Goal: Task Accomplishment & Management: Use online tool/utility

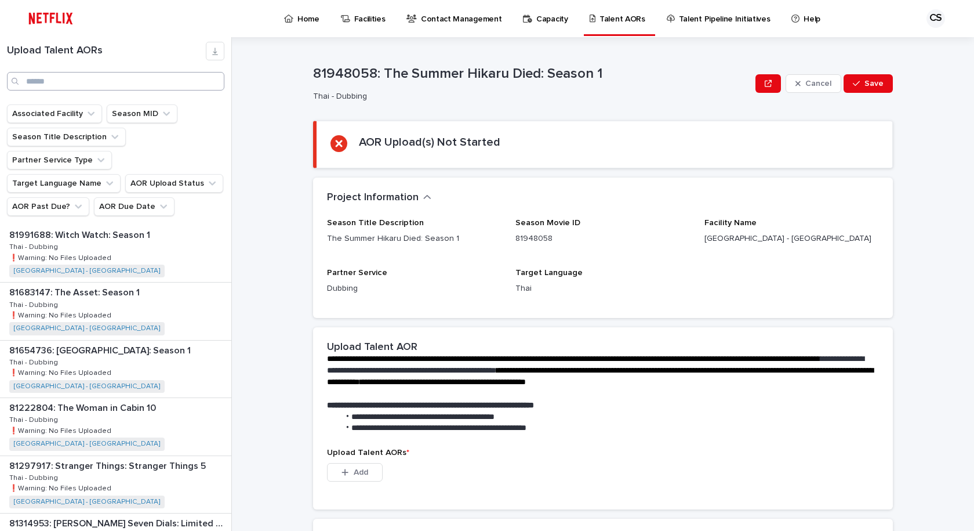
drag, startPoint x: 0, startPoint y: 0, endPoint x: 162, endPoint y: 74, distance: 177.7
click at [160, 71] on div "Upload Talent AORs" at bounding box center [115, 66] width 231 height 49
click at [162, 75] on input "Search" at bounding box center [115, 81] width 217 height 19
drag, startPoint x: 161, startPoint y: 79, endPoint x: 147, endPoint y: 69, distance: 17.1
click at [160, 79] on input "Search" at bounding box center [115, 81] width 217 height 19
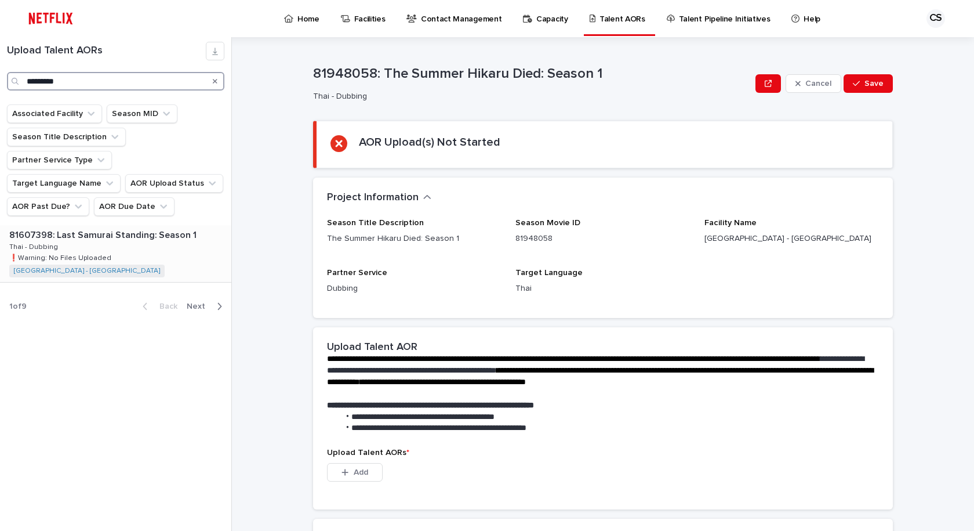
type input "*********"
drag, startPoint x: 175, startPoint y: 237, endPoint x: 183, endPoint y: 228, distance: 12.3
click at [174, 237] on div "81607398: Last Samurai Standing: Season 1 81607398: Last Samurai Standing: Seas…" at bounding box center [115, 253] width 231 height 57
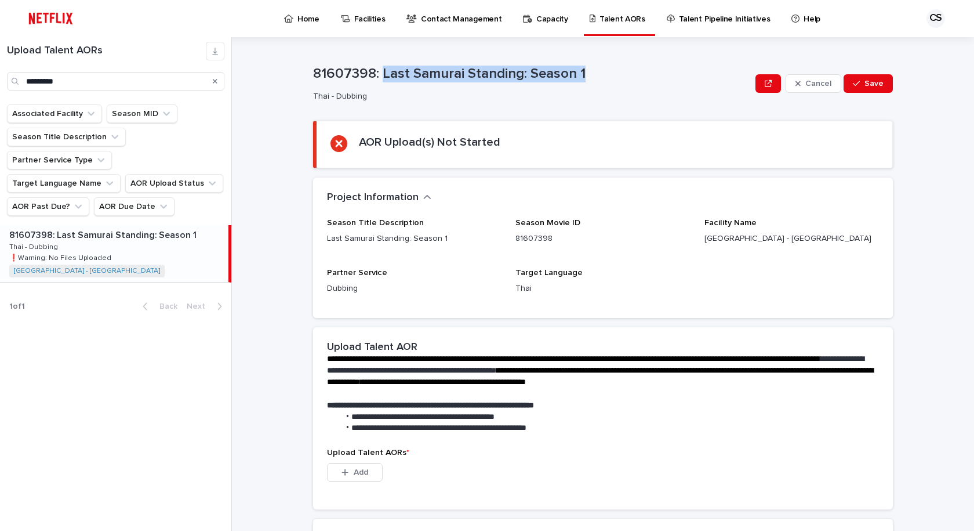
drag, startPoint x: 597, startPoint y: 81, endPoint x: 387, endPoint y: 78, distance: 210.5
click at [381, 68] on p "81607398: Last Samurai Standing: Season 1" at bounding box center [532, 74] width 438 height 17
drag, startPoint x: 502, startPoint y: 132, endPoint x: 478, endPoint y: 118, distance: 28.0
click at [500, 132] on section "AOR Upload(s) Not Started" at bounding box center [603, 145] width 580 height 48
click at [409, 111] on div "**********" at bounding box center [603, 385] width 580 height 553
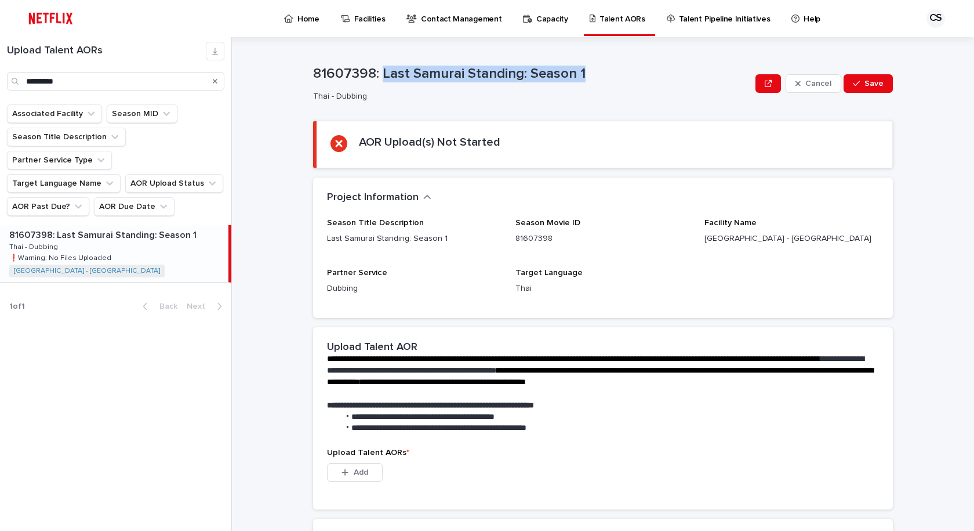
drag, startPoint x: 379, startPoint y: 74, endPoint x: 586, endPoint y: 71, distance: 207.6
click at [586, 71] on p "81607398: Last Samurai Standing: Season 1" at bounding box center [532, 74] width 438 height 17
copy p "Last Samurai Standing: Season 1"
drag, startPoint x: 483, startPoint y: 239, endPoint x: 502, endPoint y: 249, distance: 21.8
click at [484, 239] on p "Last Samurai Standing: Season 1" at bounding box center [414, 239] width 175 height 12
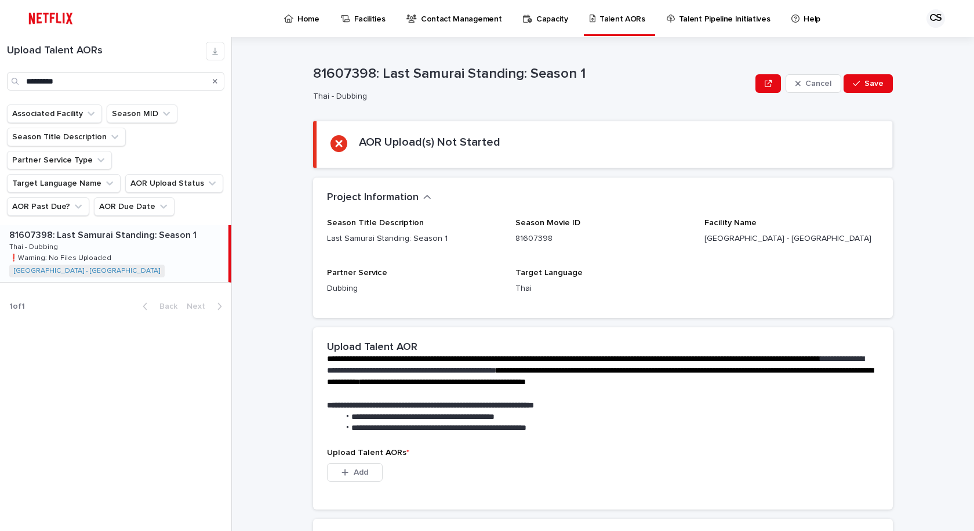
click at [660, 318] on div "Loading... Saving… Project Information ••• Season Title Description Last Samura…" at bounding box center [603, 252] width 580 height 150
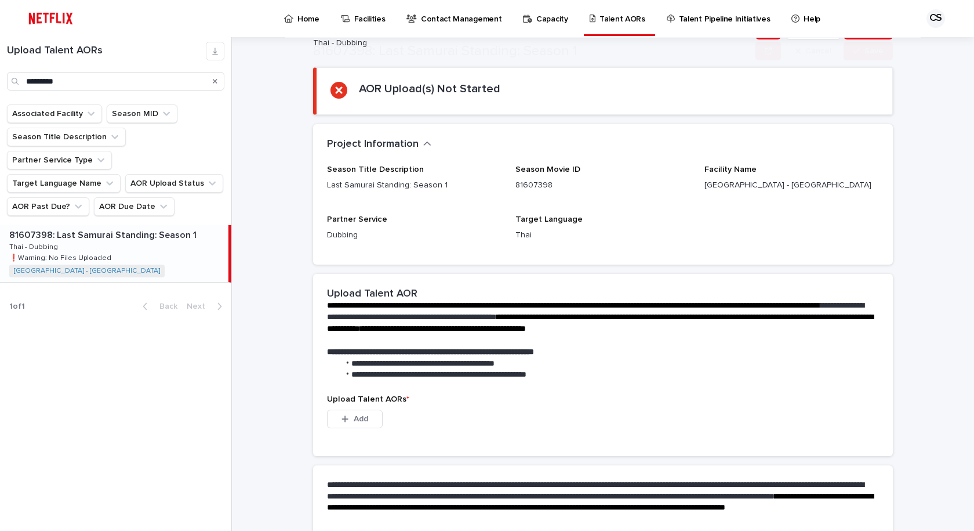
scroll to position [165, 0]
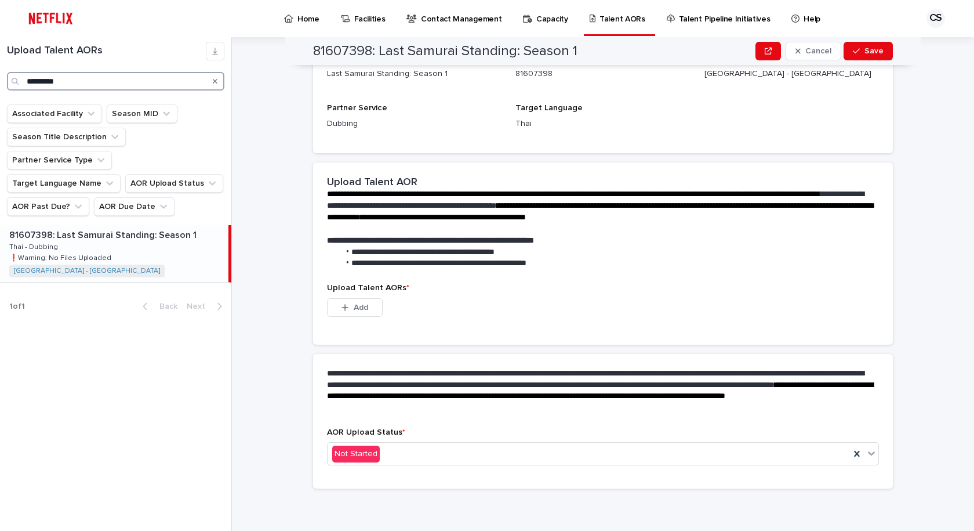
drag, startPoint x: 130, startPoint y: 78, endPoint x: 0, endPoint y: 24, distance: 140.4
click at [0, 70] on div "Upload Talent AORs *********" at bounding box center [115, 66] width 231 height 49
type input "****"
click at [177, 239] on div "83077166: Left-Handed Girl 83077166: Left-Handed Girl Thai - Dubbing Thai - Dub…" at bounding box center [114, 253] width 228 height 57
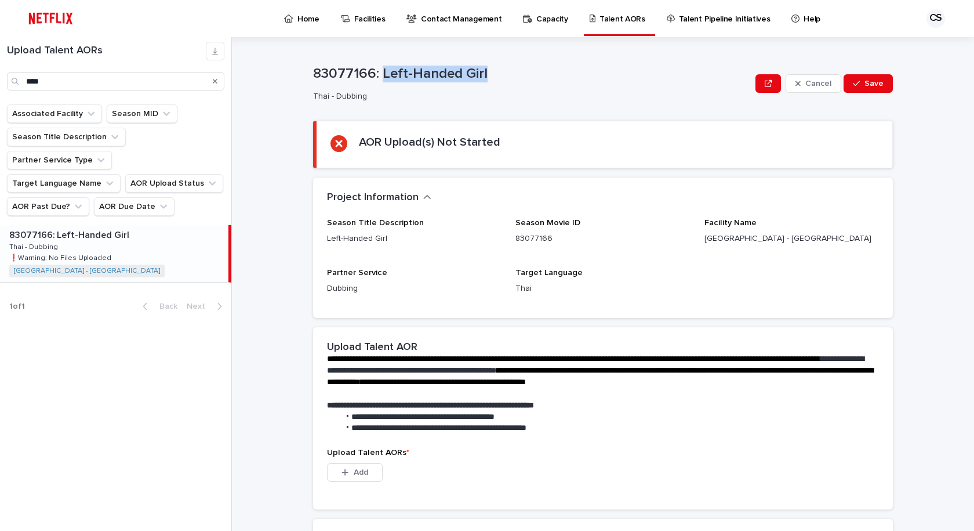
drag, startPoint x: 506, startPoint y: 64, endPoint x: 377, endPoint y: 70, distance: 128.9
click at [377, 70] on div "83077166: Left-Handed Girl" at bounding box center [532, 72] width 438 height 19
copy p "Left-Handed Girl"
